Goal: Task Accomplishment & Management: Complete application form

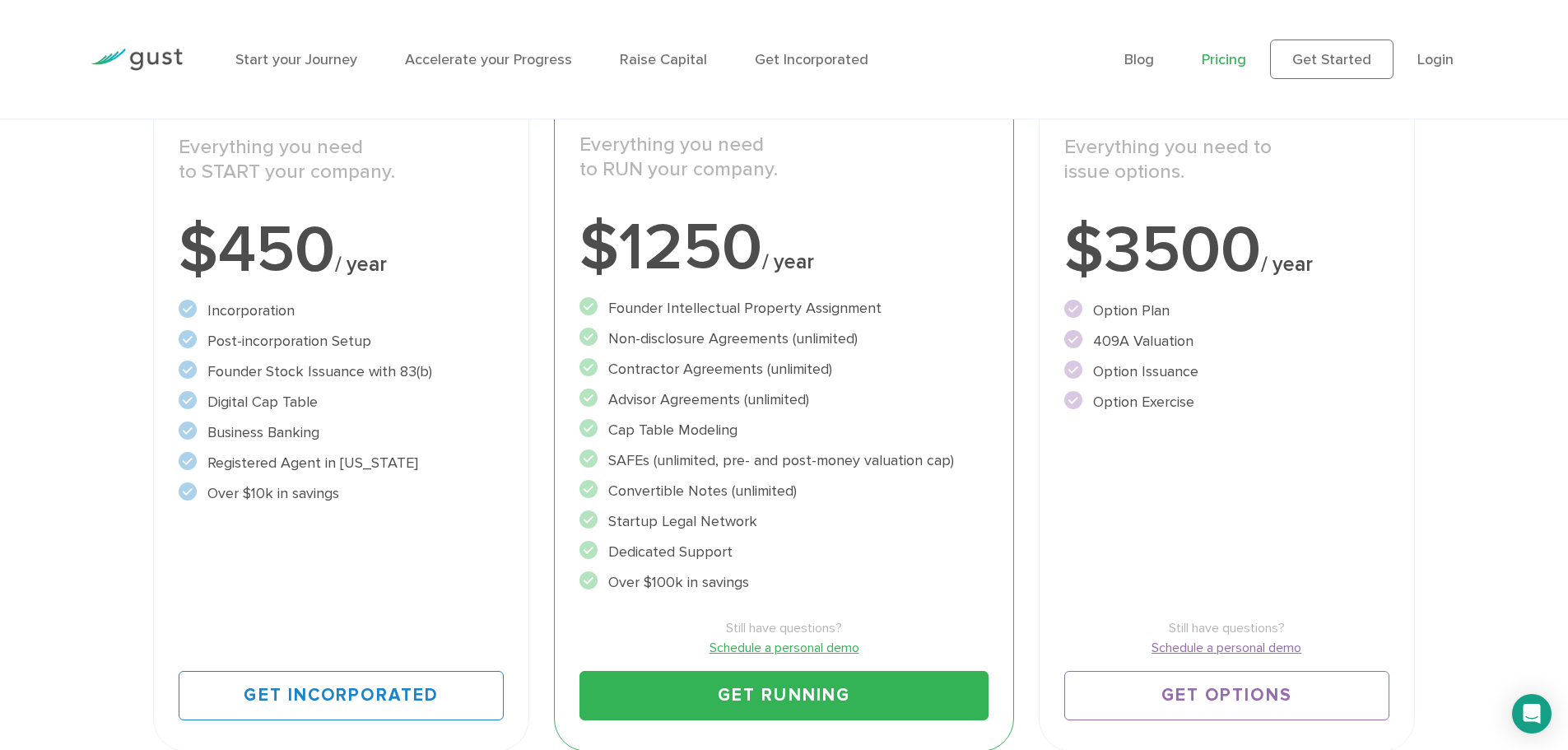
scroll to position [329, 0]
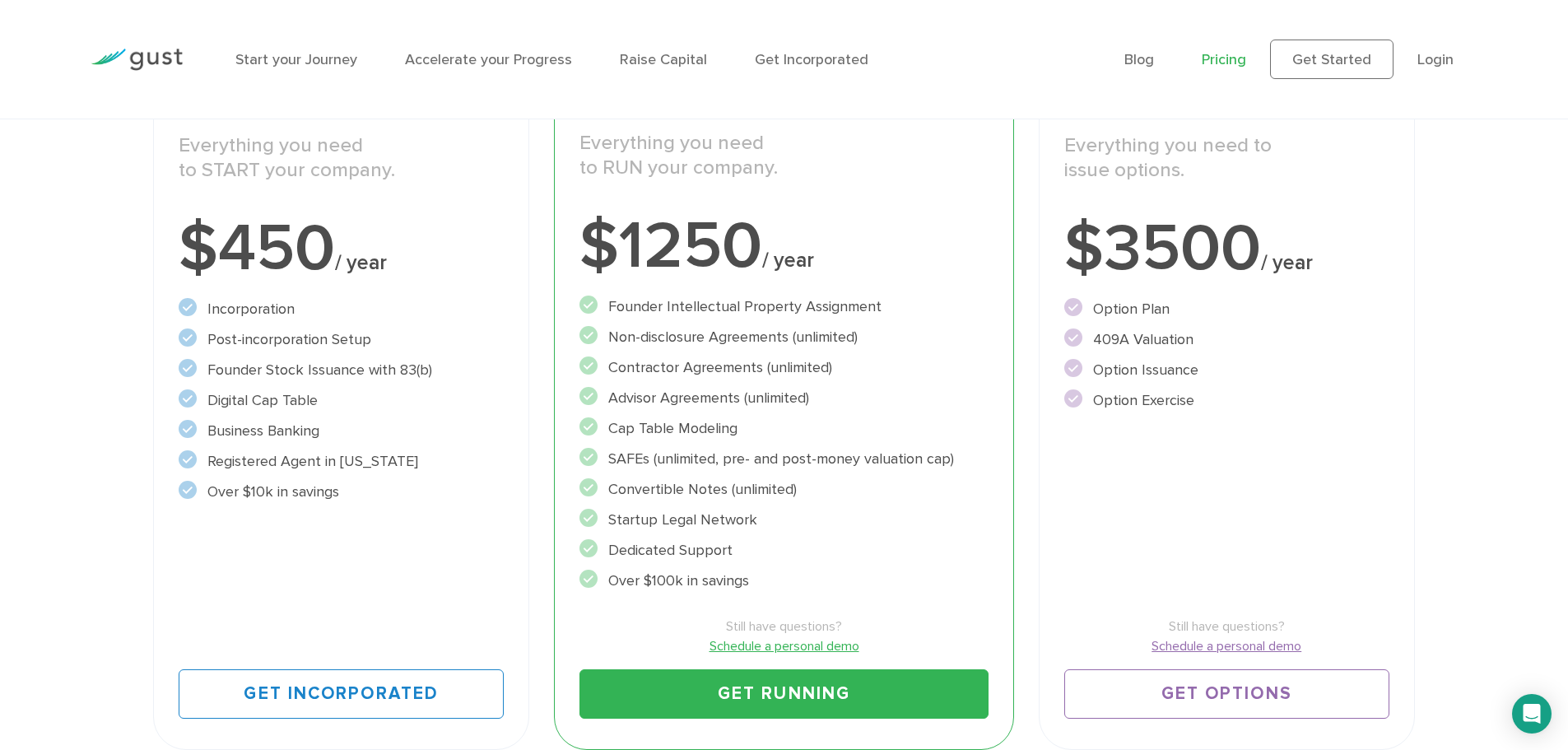
drag, startPoint x: 609, startPoint y: 305, endPoint x: 824, endPoint y: 570, distance: 341.2
click at [824, 571] on ul "Founder Intellectual Property Assignment" at bounding box center [784, 444] width 409 height 297
click at [824, 570] on li "Over $100k in savings" at bounding box center [784, 581] width 409 height 22
click at [739, 526] on li "Startup Legal Network" at bounding box center [784, 520] width 409 height 22
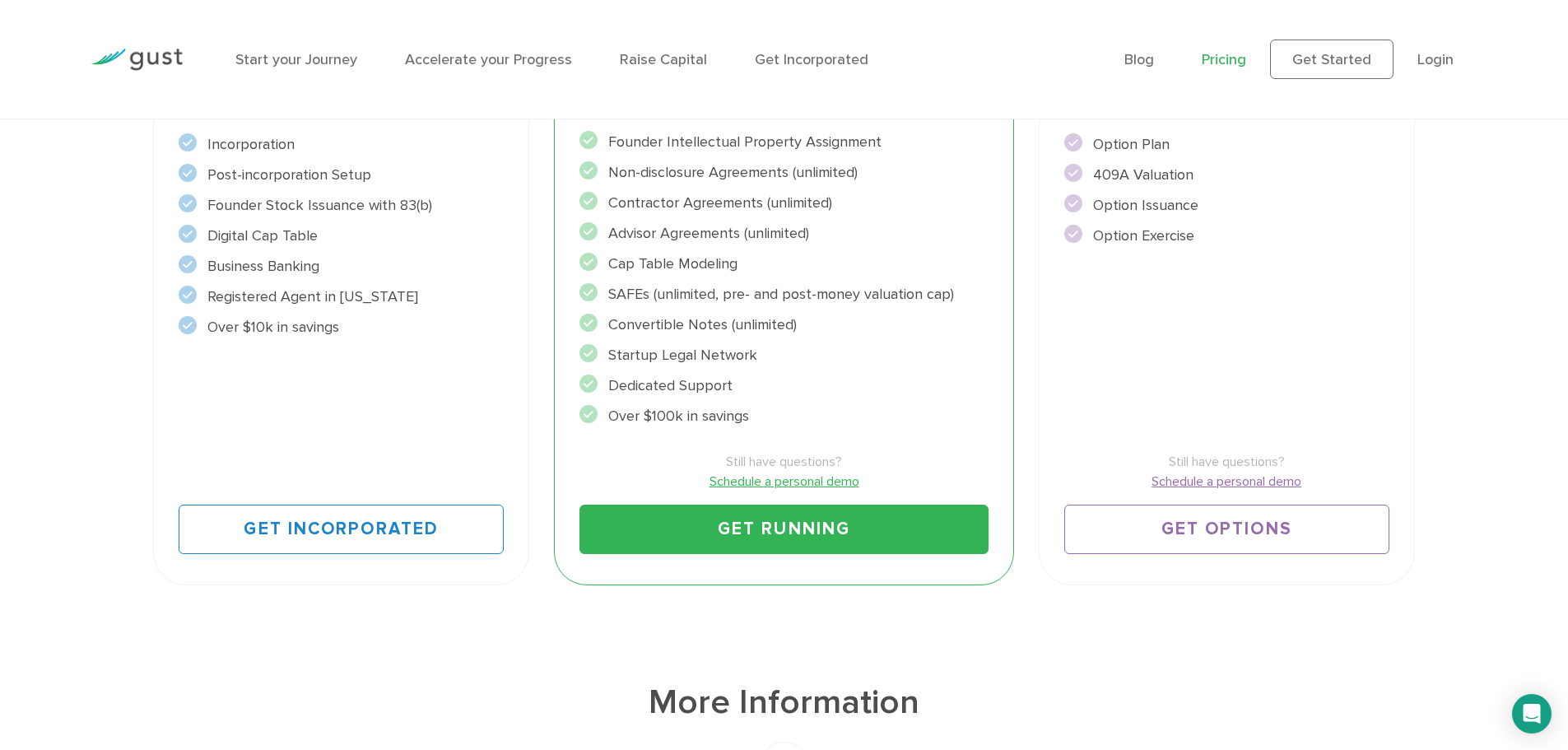
scroll to position [412, 0]
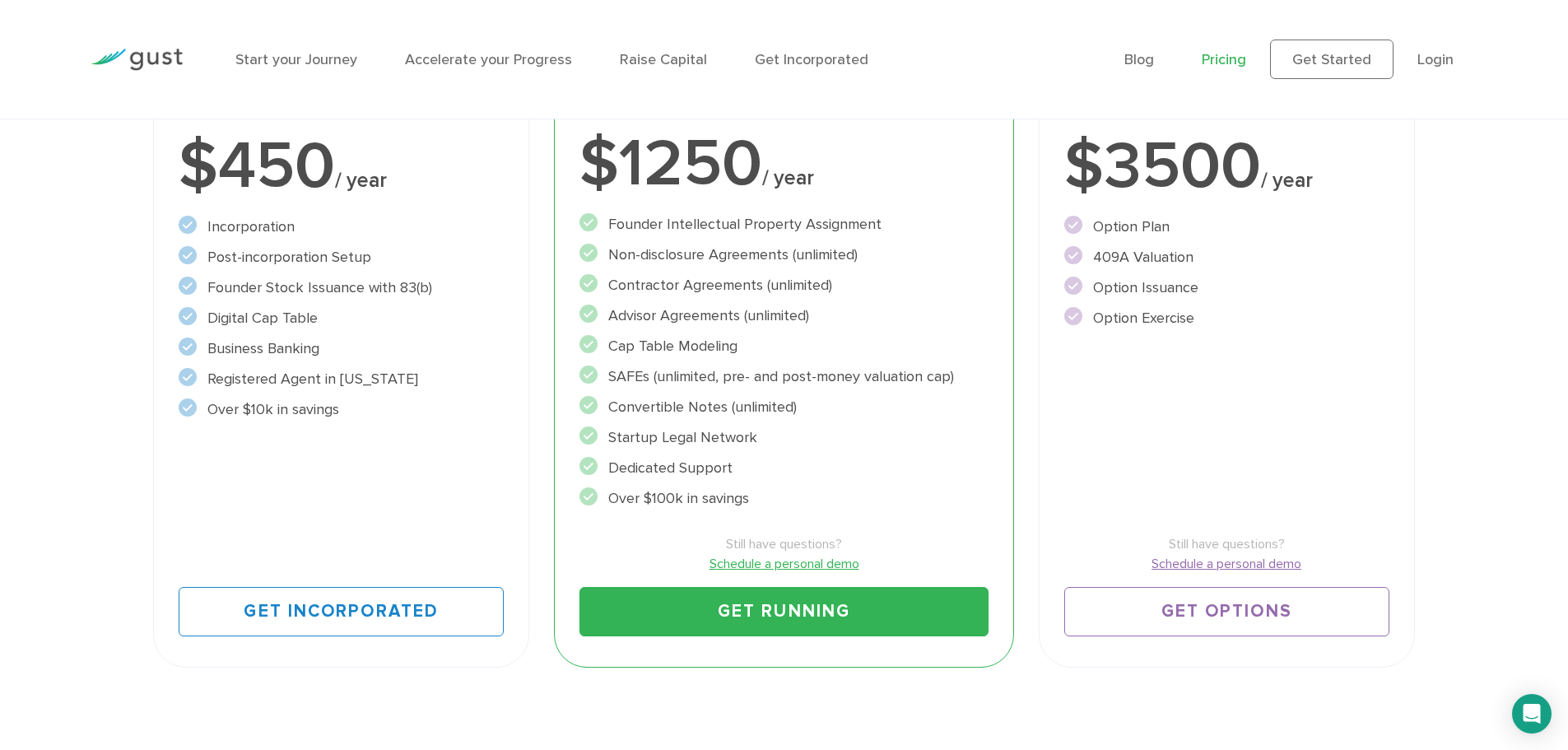
drag, startPoint x: 376, startPoint y: 412, endPoint x: 388, endPoint y: 324, distance: 88.8
click at [387, 324] on ul "Incorporation" at bounding box center [341, 318] width 325 height 205
click at [388, 324] on li "Digital Cap Table" at bounding box center [341, 318] width 325 height 22
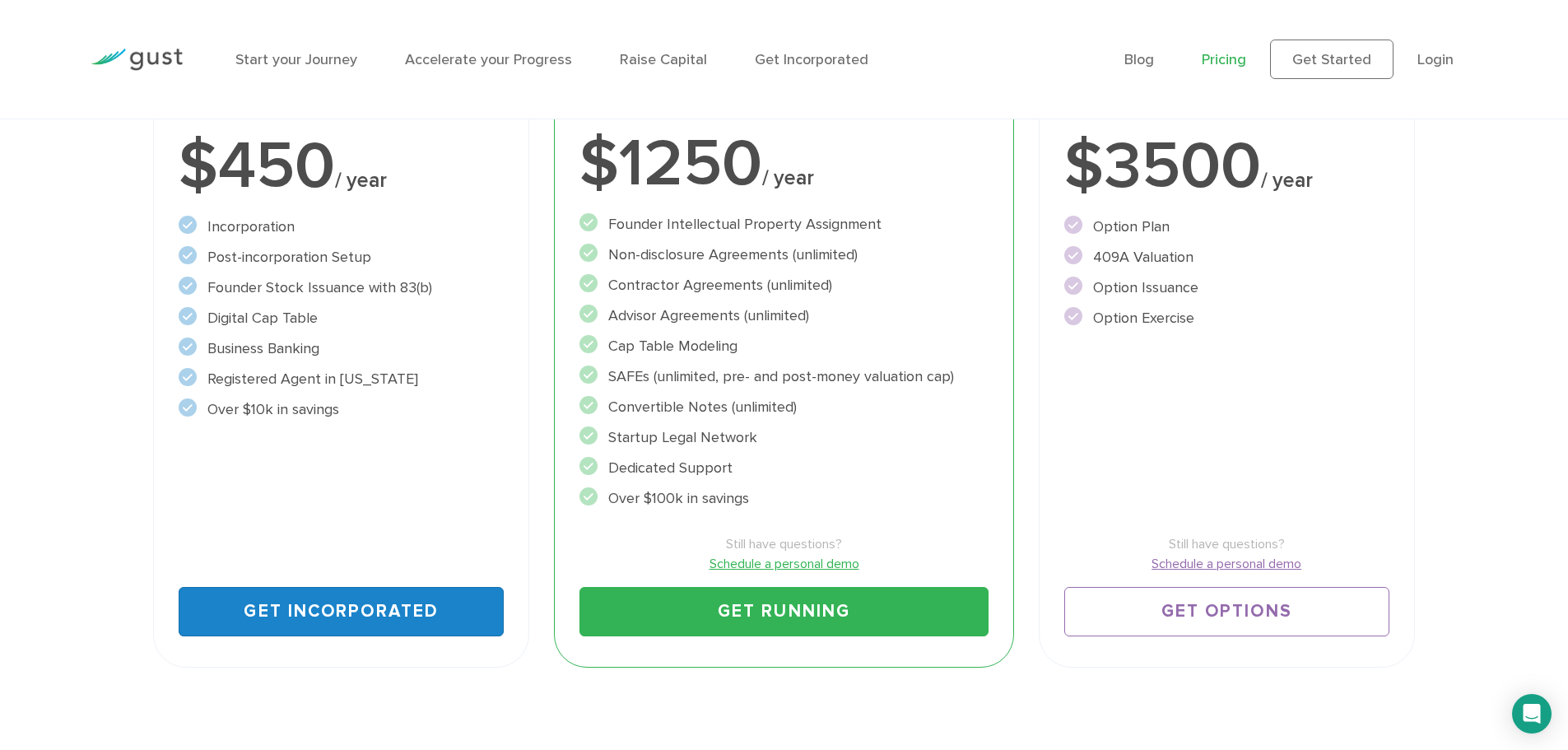
click at [424, 614] on link "Get Incorporated" at bounding box center [341, 611] width 325 height 49
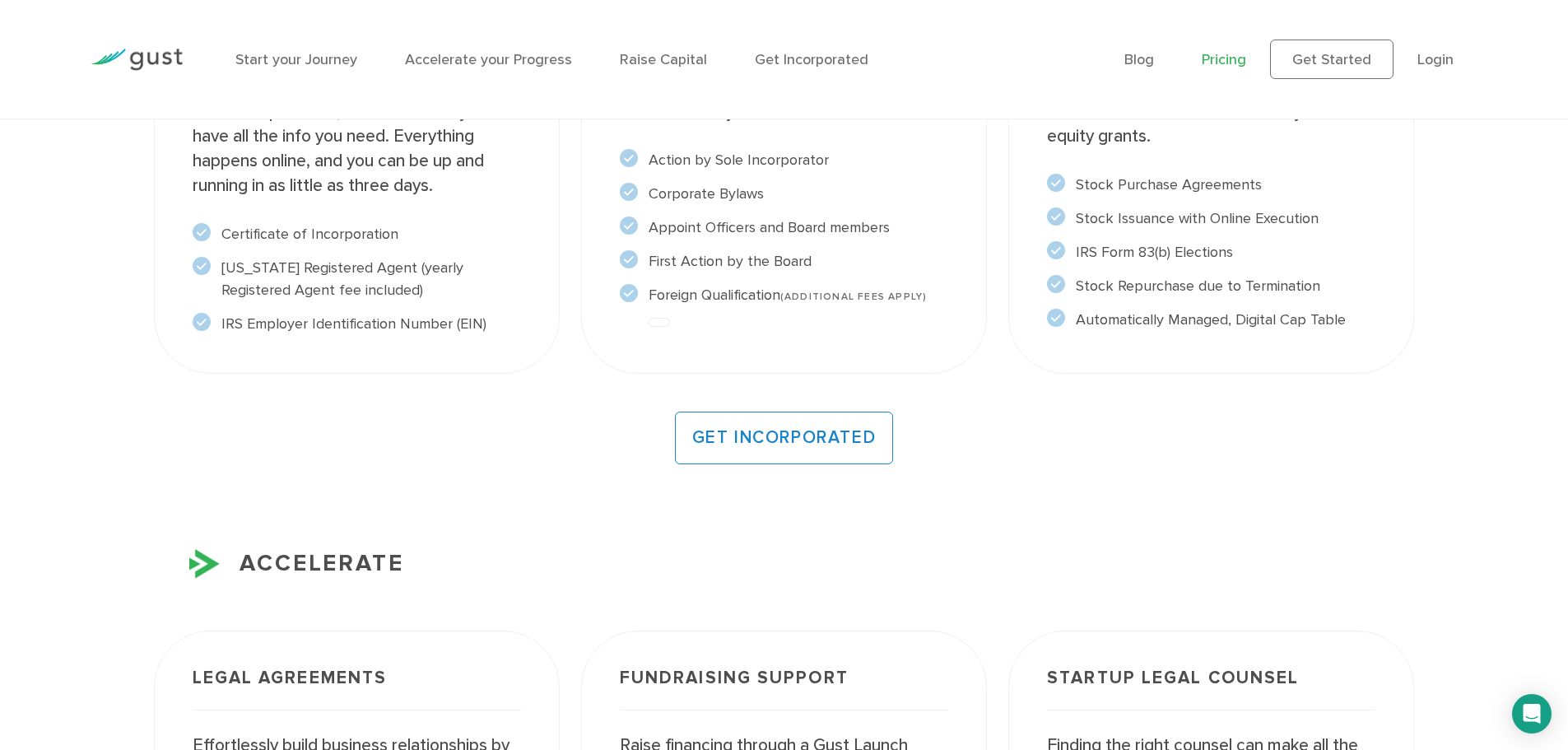
scroll to position [1647, 0]
